Goal: Transaction & Acquisition: Purchase product/service

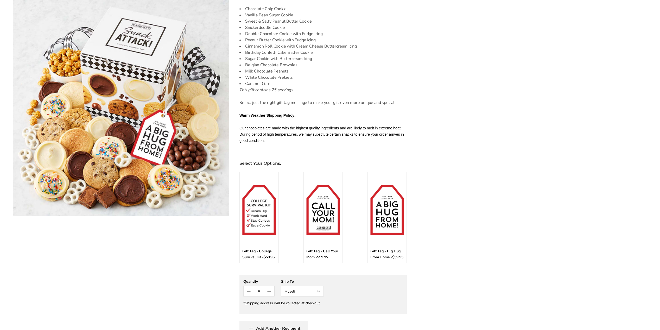
scroll to position [208, 0]
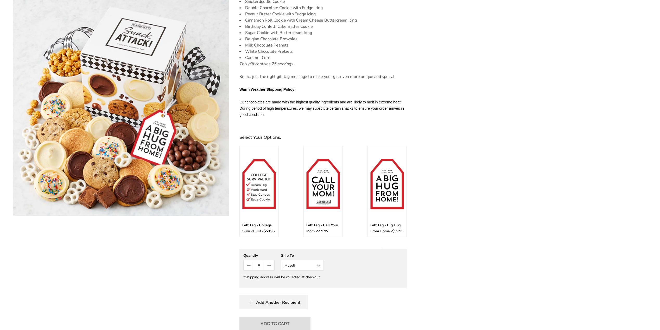
click at [318, 271] on button "Myself" at bounding box center [302, 265] width 43 height 10
click at [303, 289] on button "Other Recipient" at bounding box center [302, 284] width 42 height 9
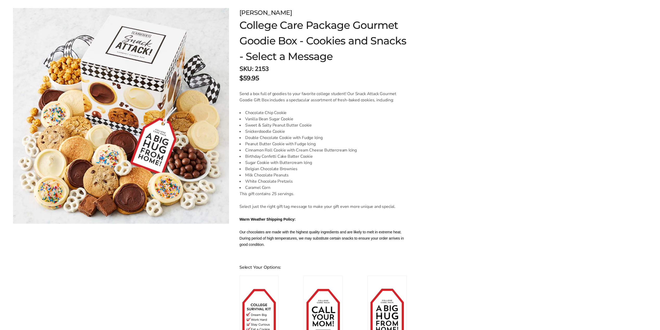
scroll to position [0, 0]
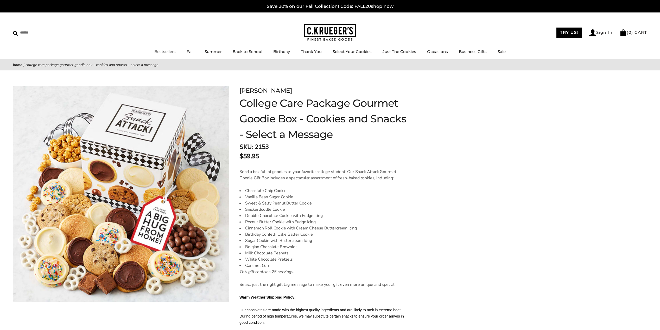
click at [159, 51] on link "Bestsellers" at bounding box center [164, 51] width 21 height 5
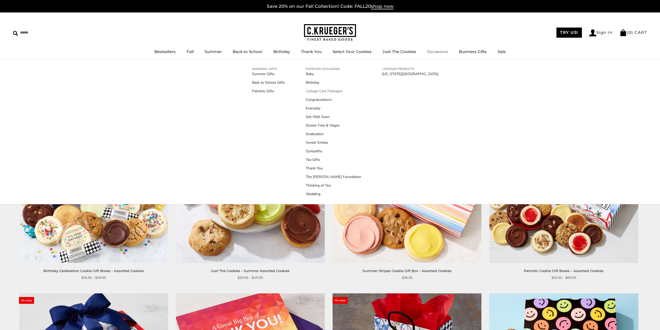
click at [331, 91] on link "College Care Packages" at bounding box center [333, 90] width 55 height 5
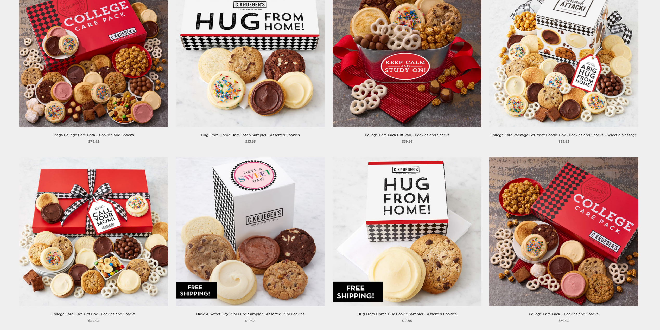
scroll to position [156, 0]
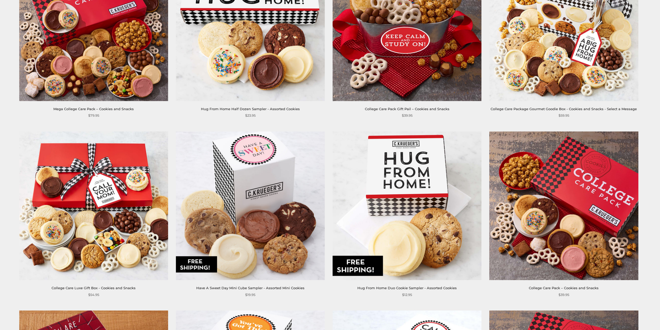
click at [105, 109] on link "Mega College Care Pack – Cookies and Snacks" at bounding box center [93, 109] width 80 height 4
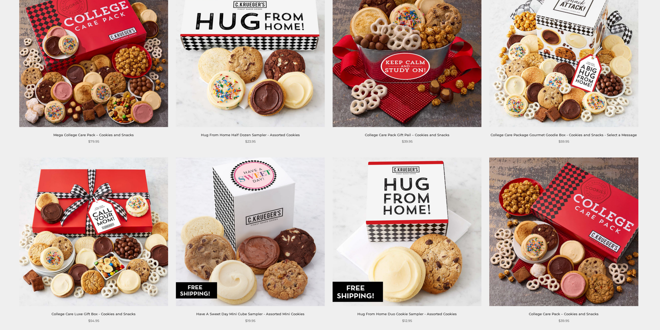
scroll to position [156, 0]
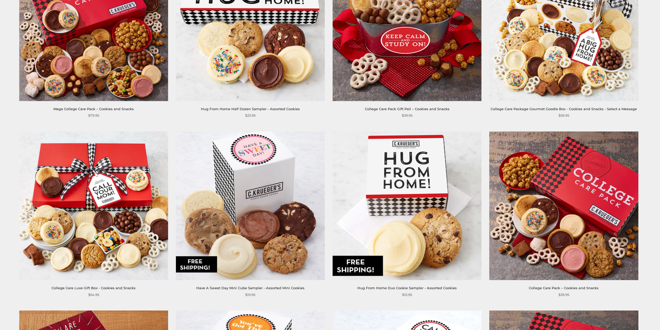
click at [567, 69] on img at bounding box center [563, 26] width 149 height 149
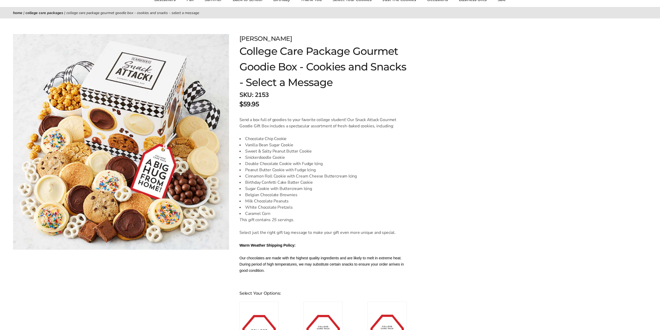
scroll to position [104, 0]
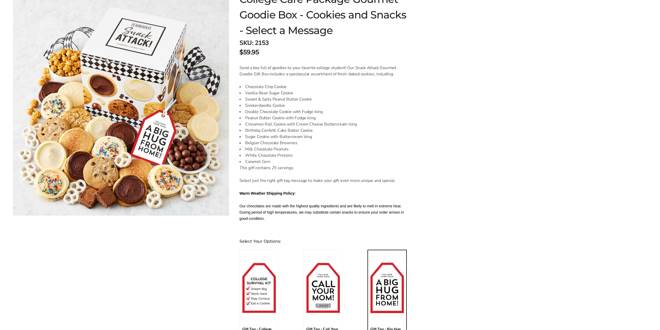
click at [391, 287] on img at bounding box center [387, 288] width 34 height 50
click at [391, 258] on input "*" at bounding box center [389, 255] width 38 height 5
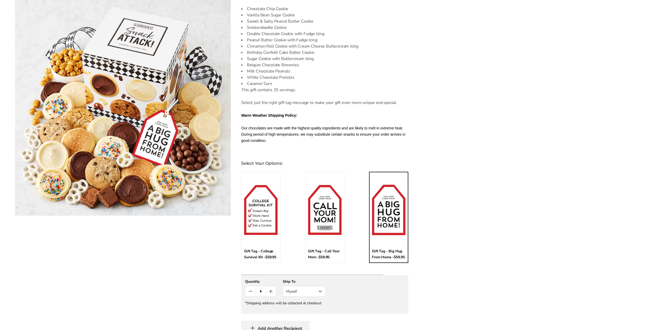
scroll to position [312, 0]
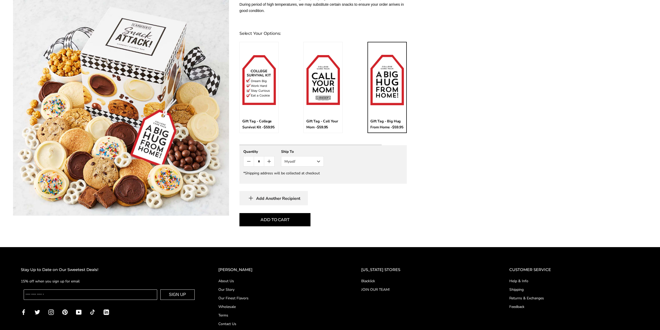
click at [318, 167] on button "Myself" at bounding box center [302, 161] width 43 height 10
click at [295, 185] on button "Other Recipient" at bounding box center [302, 180] width 42 height 9
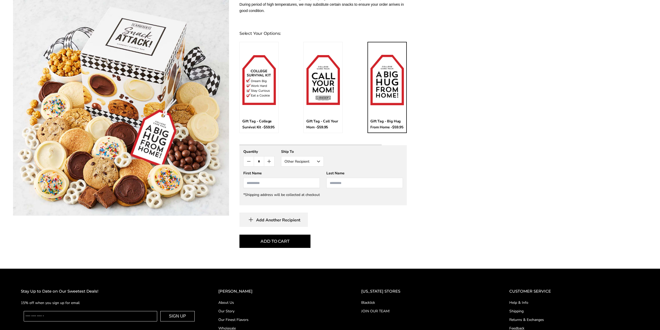
click at [266, 188] on input "First Name" at bounding box center [281, 183] width 76 height 10
type input "*****"
click at [355, 188] on input "Last Name" at bounding box center [364, 183] width 76 height 10
type input "*****"
click at [283, 248] on button "Add To Cart" at bounding box center [274, 241] width 71 height 13
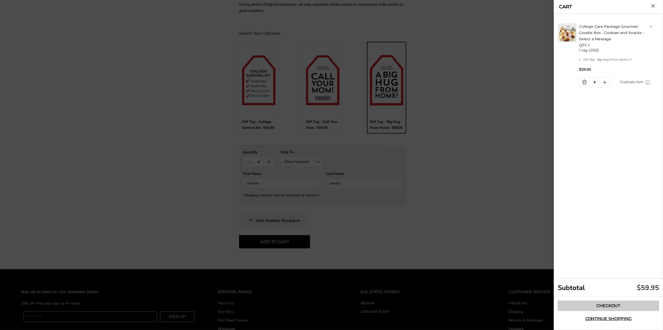
click at [620, 307] on link "Checkout" at bounding box center [608, 306] width 101 height 10
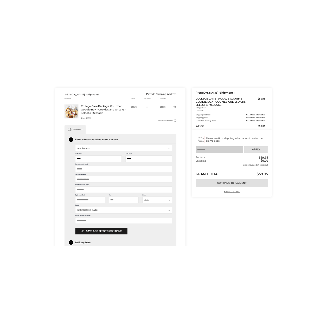
scroll to position [78, 0]
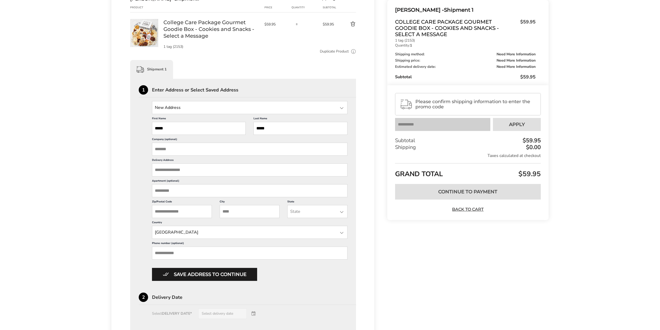
click at [196, 171] on input "Delivery Address" at bounding box center [249, 170] width 195 height 13
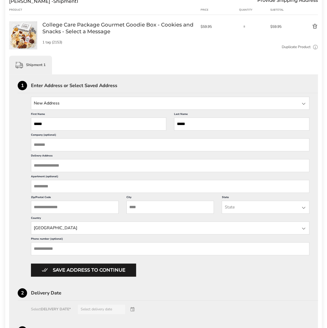
click at [71, 166] on input "Delivery Address" at bounding box center [170, 165] width 278 height 13
click at [62, 144] on input "Company (optional)" at bounding box center [170, 144] width 278 height 13
type input "**********"
click at [86, 166] on input "Delivery Address" at bounding box center [170, 165] width 278 height 13
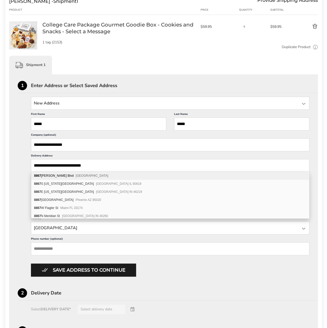
type input "**********"
click at [22, 156] on div "**********" at bounding box center [164, 187] width 292 height 180
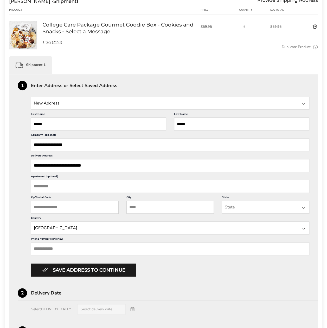
click at [80, 208] on input "Zip/Postal Code" at bounding box center [75, 207] width 88 height 13
type input "**********"
click at [179, 208] on input "City" at bounding box center [170, 207] width 88 height 13
type input "*******"
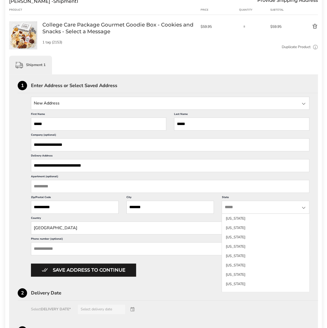
click at [306, 208] on input "State" at bounding box center [266, 207] width 88 height 13
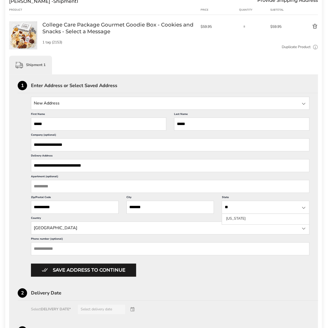
type input "**"
click at [105, 226] on input "State" at bounding box center [170, 228] width 278 height 13
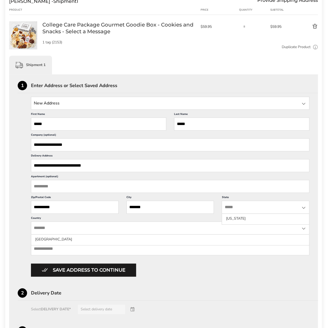
click at [258, 210] on input "State" at bounding box center [266, 207] width 88 height 13
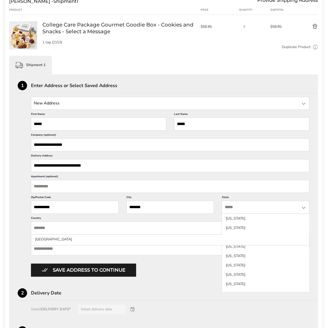
click at [258, 210] on input "State" at bounding box center [266, 207] width 88 height 13
click at [304, 207] on div at bounding box center [303, 208] width 6 height 6
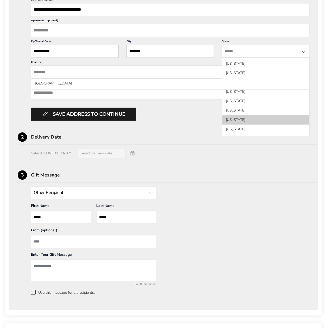
scroll to position [390, 0]
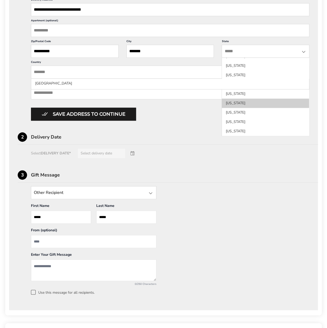
click at [242, 108] on li "South Carolina" at bounding box center [265, 112] width 87 height 9
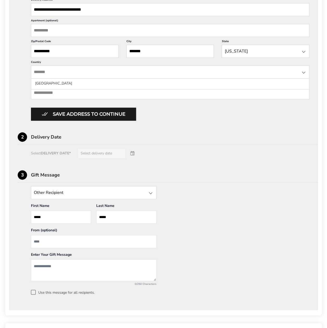
scroll to position [156, 0]
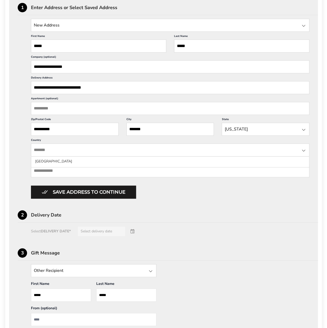
click at [57, 149] on input "State" at bounding box center [170, 150] width 278 height 13
type input "**********"
type input "**"
type input "**********"
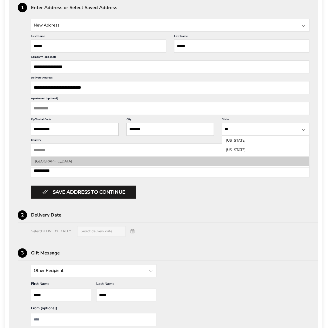
scroll to position [0, 0]
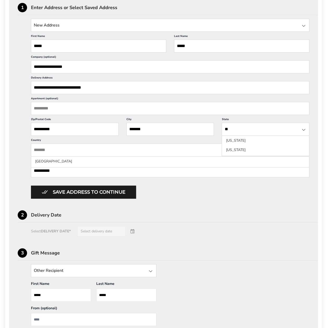
click at [303, 130] on div at bounding box center [303, 130] width 6 height 6
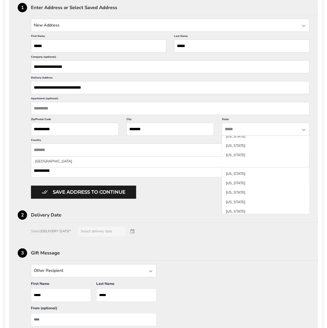
scroll to position [399, 0]
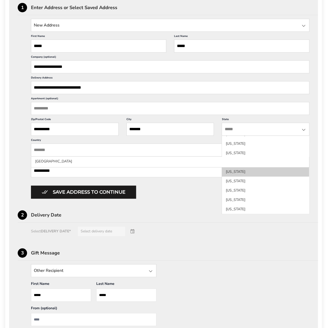
click at [245, 177] on li "South Carolina" at bounding box center [265, 181] width 87 height 9
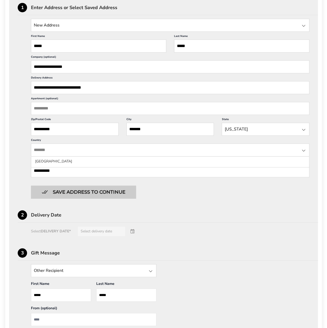
click at [91, 191] on button "Save address to continue" at bounding box center [83, 192] width 105 height 13
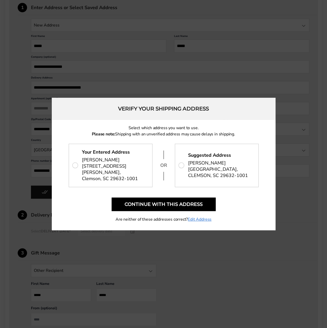
click at [101, 247] on div at bounding box center [163, 164] width 327 height 328
click at [17, 130] on div at bounding box center [163, 164] width 327 height 328
click at [109, 164] on span "2275 University Sta mills 8867, Clemson, SC 29632-1001" at bounding box center [114, 172] width 65 height 19
click at [201, 220] on link "Edit Address" at bounding box center [200, 219] width 24 height 6
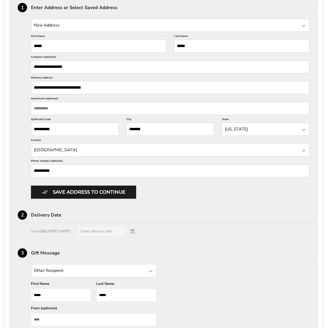
click at [134, 229] on div "Select DELIVERY DATE* Select delivery date" at bounding box center [164, 231] width 292 height 10
click at [103, 231] on div "Select DELIVERY DATE* Select delivery date" at bounding box center [164, 231] width 292 height 10
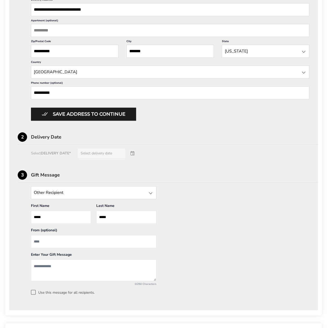
scroll to position [260, 0]
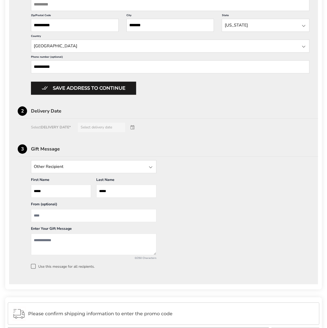
click at [68, 211] on input "From" at bounding box center [93, 215] width 125 height 13
type input "**********"
click at [84, 238] on textarea "Add a message" at bounding box center [93, 245] width 125 height 22
type textarea "**********"
click at [152, 167] on div at bounding box center [150, 167] width 6 height 6
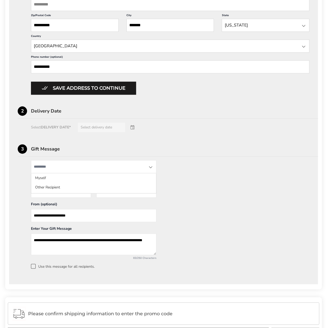
click at [152, 167] on div at bounding box center [150, 167] width 6 height 6
click at [152, 165] on div at bounding box center [150, 167] width 6 height 6
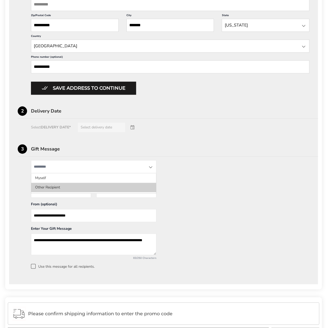
click at [55, 190] on li "Other Recipient" at bounding box center [93, 187] width 125 height 9
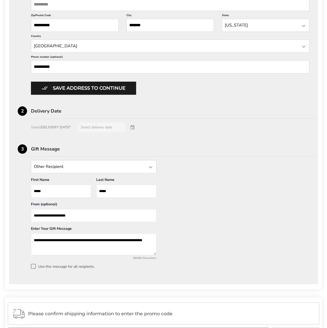
click at [92, 126] on div "Select DELIVERY DATE* Select delivery date" at bounding box center [164, 127] width 292 height 10
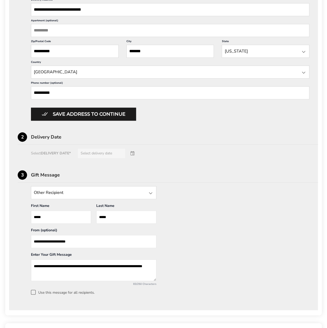
scroll to position [208, 0]
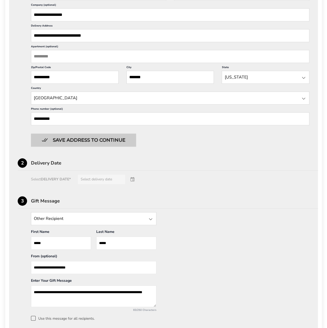
click at [87, 140] on button "Save address to continue" at bounding box center [83, 140] width 105 height 13
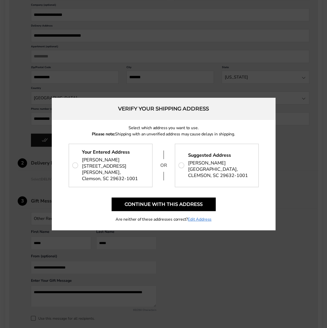
click at [79, 164] on p "Your Entered Address Grace Preci 2275 University Sta mills 8867, Clemson, SC 29…" at bounding box center [110, 165] width 83 height 43
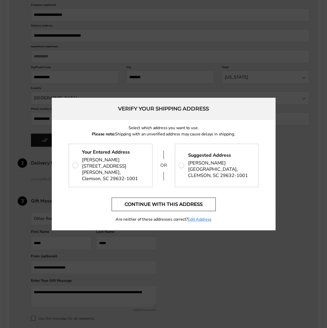
click at [166, 206] on button "Continue with this address" at bounding box center [164, 205] width 104 height 14
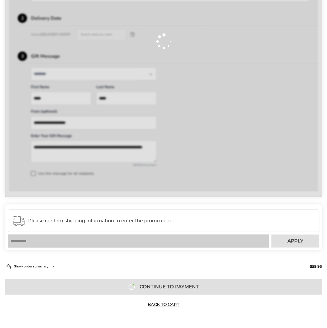
scroll to position [125, 0]
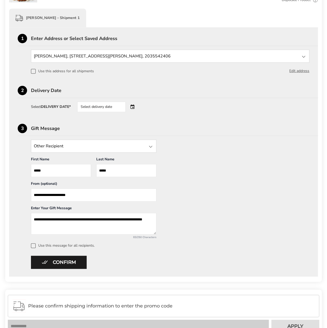
click at [135, 106] on div "Select delivery date" at bounding box center [108, 107] width 63 height 10
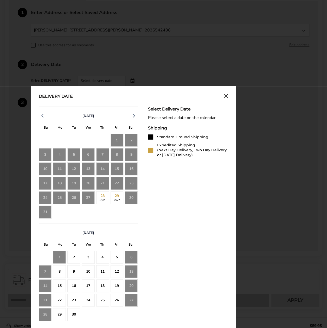
scroll to position [177, 0]
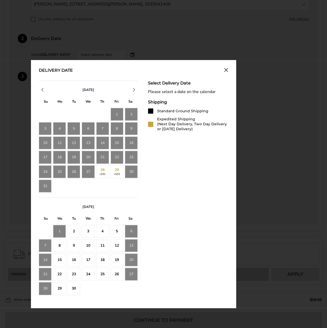
click at [132, 172] on div "30" at bounding box center [131, 171] width 13 height 13
click at [74, 230] on div "2" at bounding box center [73, 231] width 13 height 13
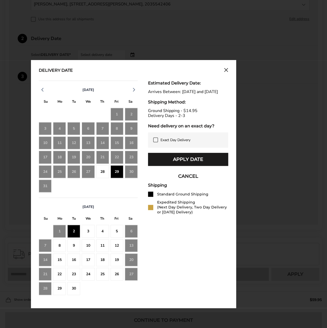
click at [102, 173] on div "28" at bounding box center [102, 171] width 13 height 13
click at [102, 171] on div "28" at bounding box center [102, 171] width 13 height 13
click at [86, 230] on div "3" at bounding box center [88, 231] width 13 height 13
click at [74, 231] on div "2" at bounding box center [73, 231] width 13 height 13
click at [178, 165] on button "Apply Date" at bounding box center [188, 159] width 80 height 13
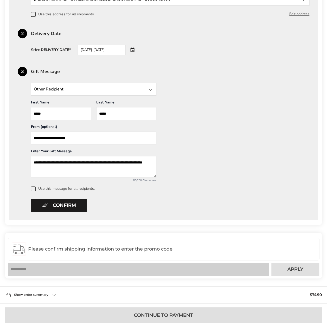
scroll to position [209, 0]
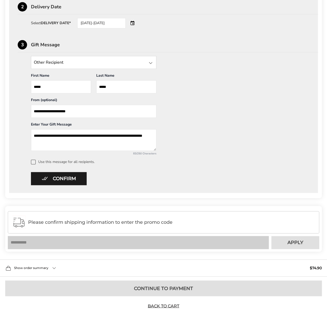
click at [96, 222] on span "Please confirm shipping information to enter the promo code" at bounding box center [171, 222] width 286 height 5
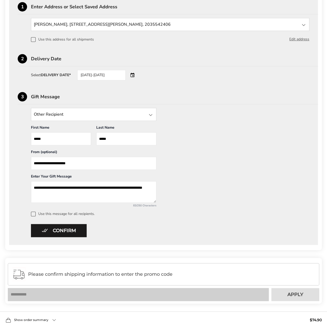
scroll to position [79, 0]
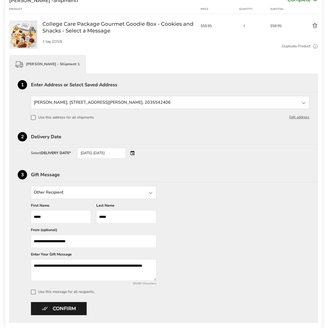
click at [32, 117] on span at bounding box center [33, 117] width 5 height 5
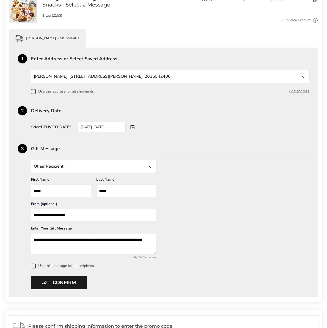
click at [34, 265] on span at bounding box center [33, 266] width 5 height 5
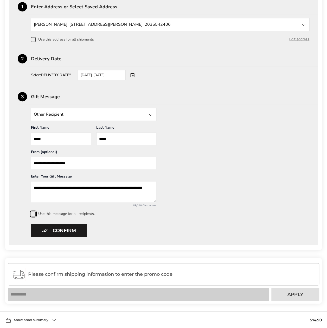
scroll to position [209, 0]
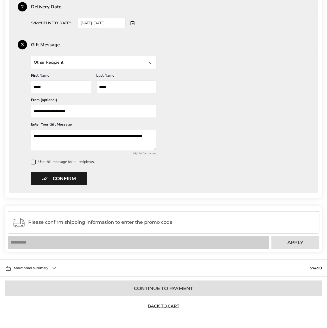
click at [32, 158] on div "**********" at bounding box center [164, 110] width 292 height 108
click at [31, 160] on span at bounding box center [33, 162] width 5 height 5
click at [34, 160] on span at bounding box center [33, 162] width 5 height 5
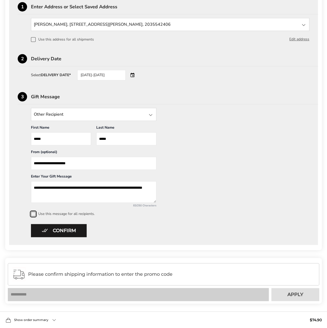
scroll to position [183, 0]
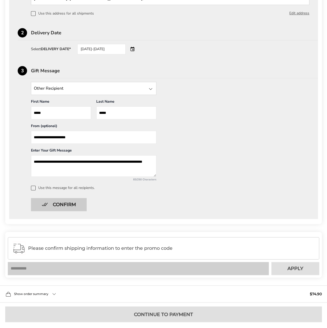
click at [57, 201] on button "Confirm" at bounding box center [59, 204] width 56 height 13
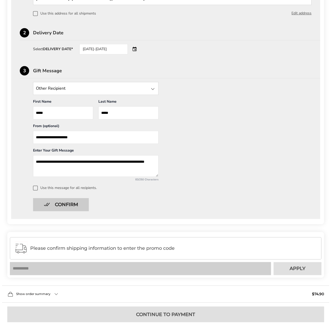
scroll to position [0, 0]
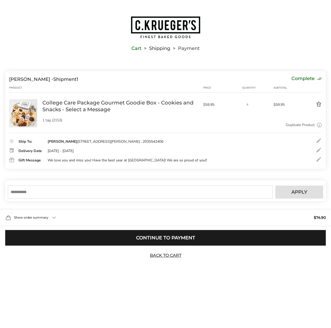
click at [46, 194] on input "text" at bounding box center [140, 192] width 265 height 13
type input "******"
click at [295, 191] on span "Apply" at bounding box center [299, 192] width 16 height 5
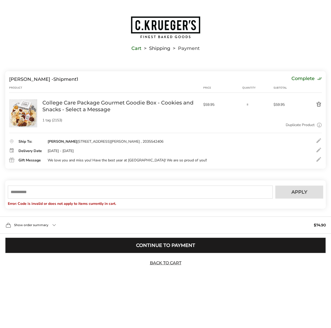
click at [166, 245] on button "Continue to Payment" at bounding box center [165, 246] width 320 height 16
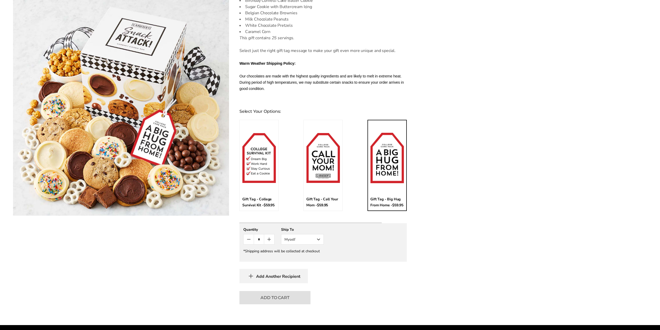
scroll to position [130, 0]
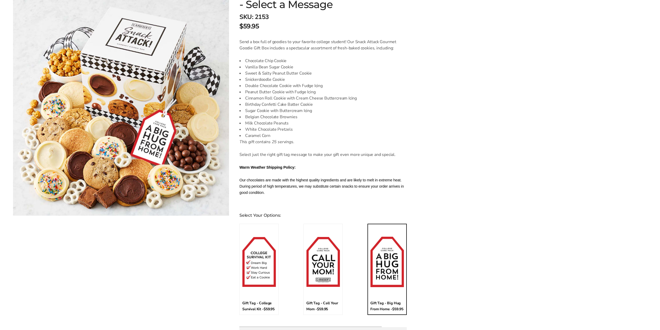
click at [388, 257] on img at bounding box center [387, 262] width 34 height 50
click at [388, 232] on input "*" at bounding box center [389, 229] width 38 height 5
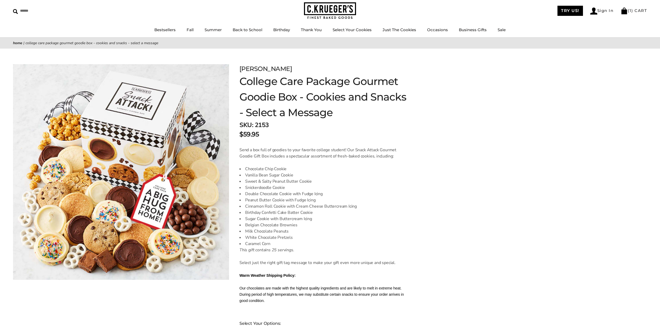
scroll to position [0, 0]
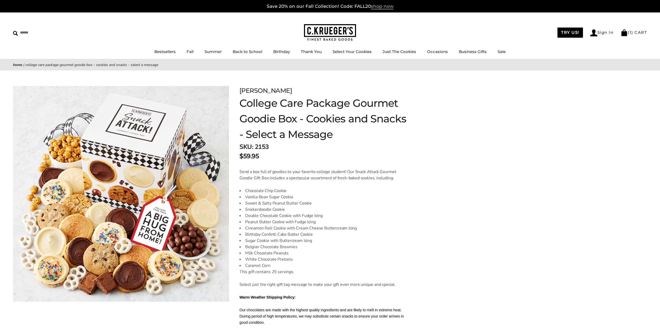
click at [384, 7] on span "shop now" at bounding box center [382, 7] width 23 height 6
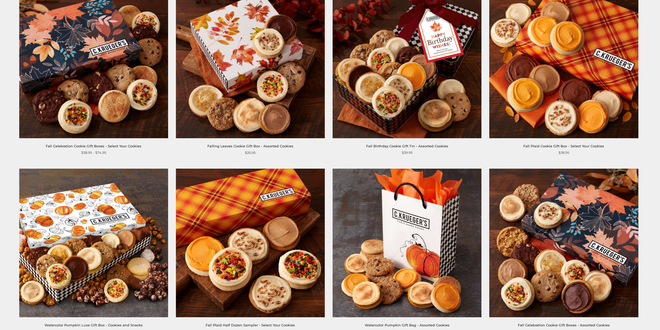
scroll to position [312, 0]
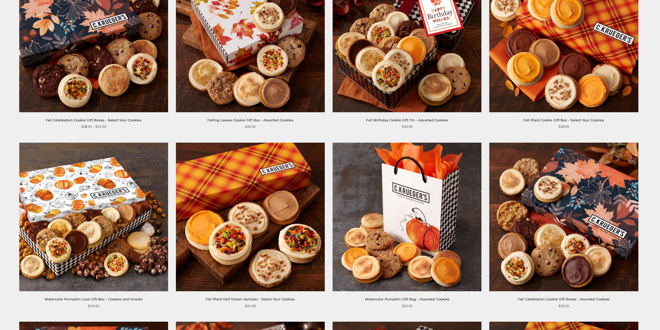
click at [536, 72] on img at bounding box center [563, 38] width 149 height 149
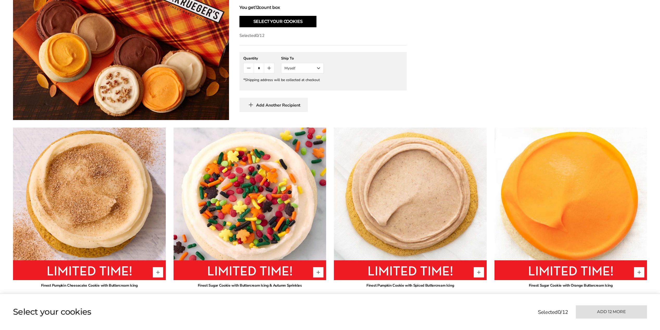
scroll to position [182, 0]
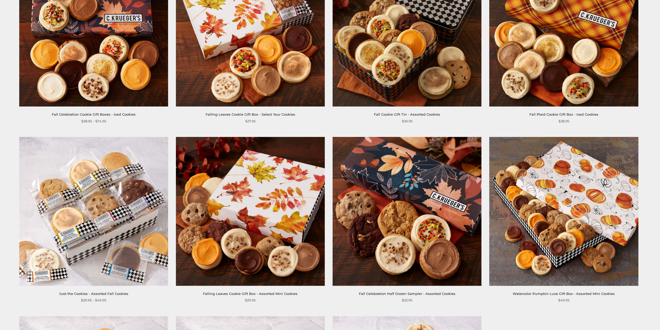
scroll to position [728, 0]
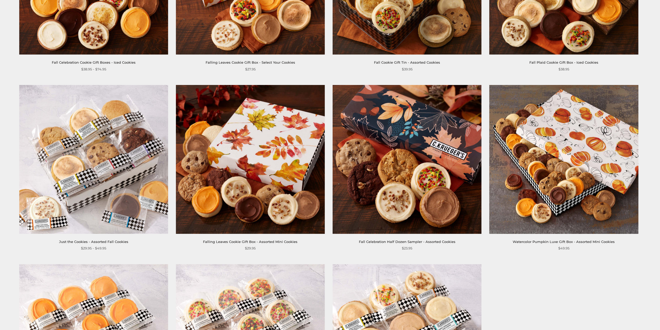
click at [553, 185] on img at bounding box center [563, 159] width 149 height 149
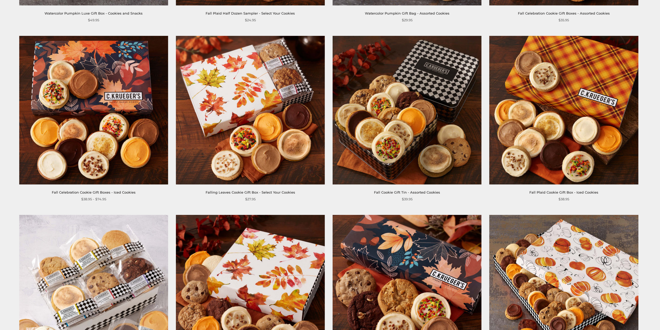
click at [391, 146] on img at bounding box center [406, 110] width 149 height 149
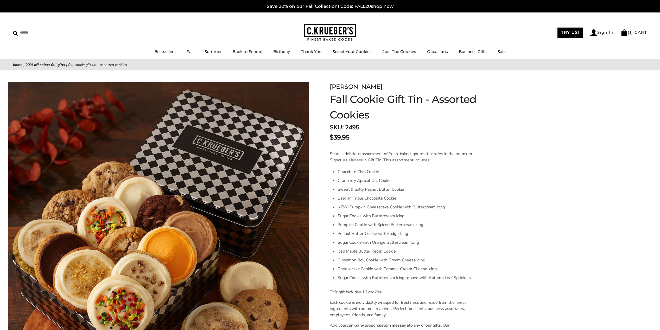
scroll to position [52, 0]
